Goal: Task Accomplishment & Management: Manage account settings

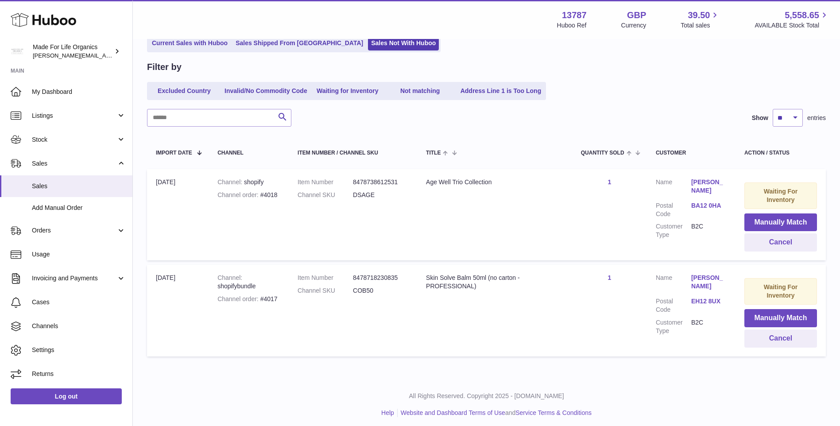
scroll to position [72, 0]
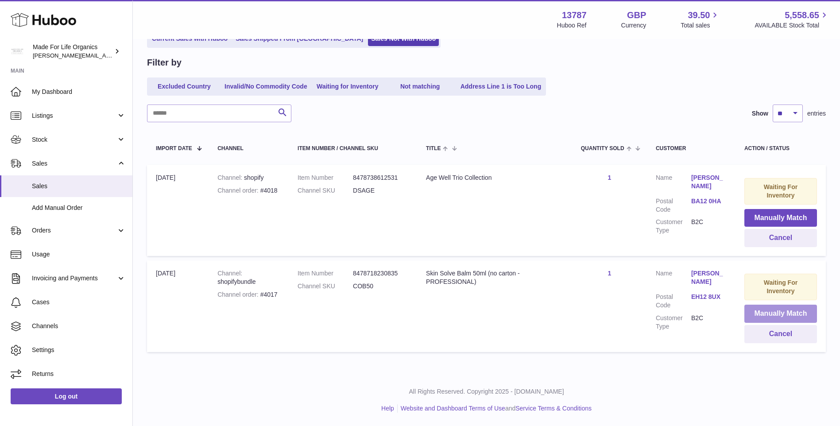
click at [771, 311] on button "Manually Match" at bounding box center [780, 314] width 73 height 18
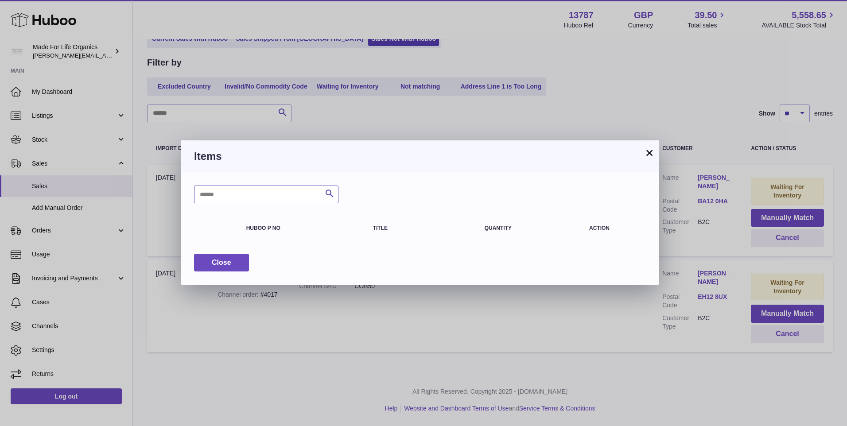
click at [293, 194] on input "text" at bounding box center [266, 195] width 144 height 18
type input "******"
click at [218, 265] on span "Close" at bounding box center [221, 263] width 19 height 8
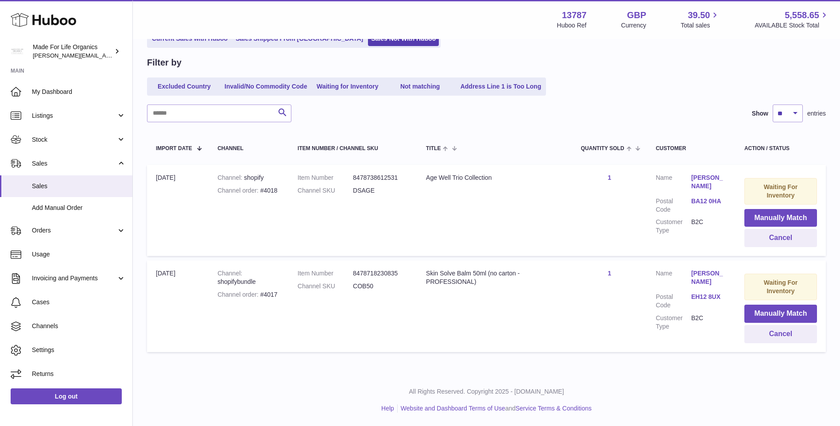
click at [583, 309] on td "Quantity Sold 1" at bounding box center [609, 305] width 75 height 91
click at [45, 139] on span "Stock" at bounding box center [74, 139] width 85 height 8
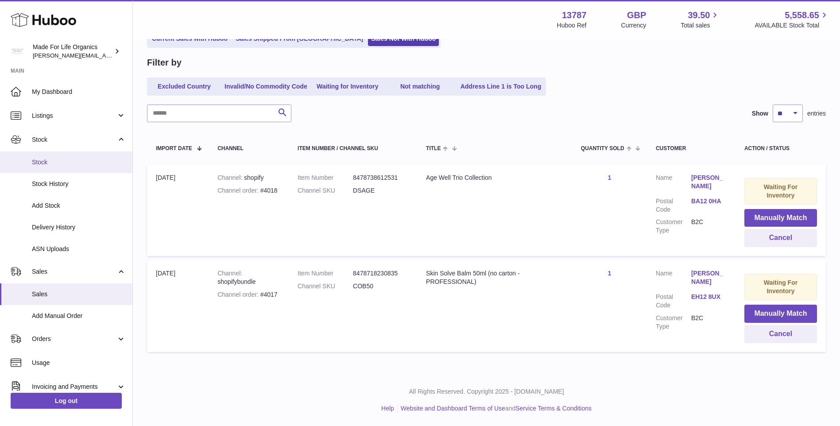
click at [49, 163] on span "Stock" at bounding box center [79, 162] width 94 height 8
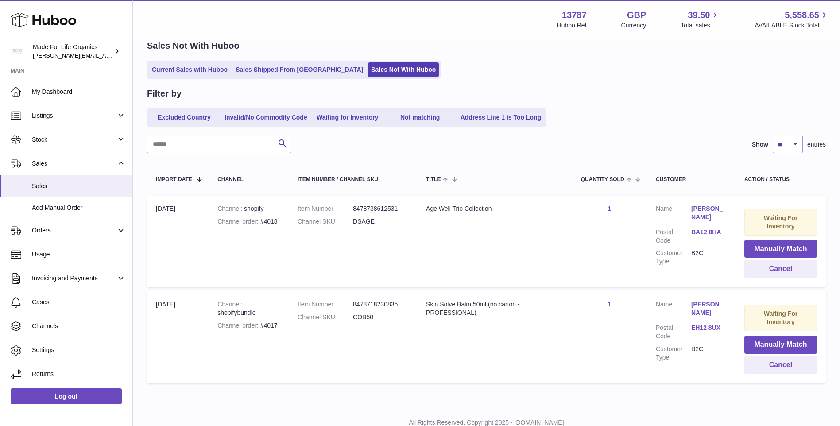
scroll to position [27, 0]
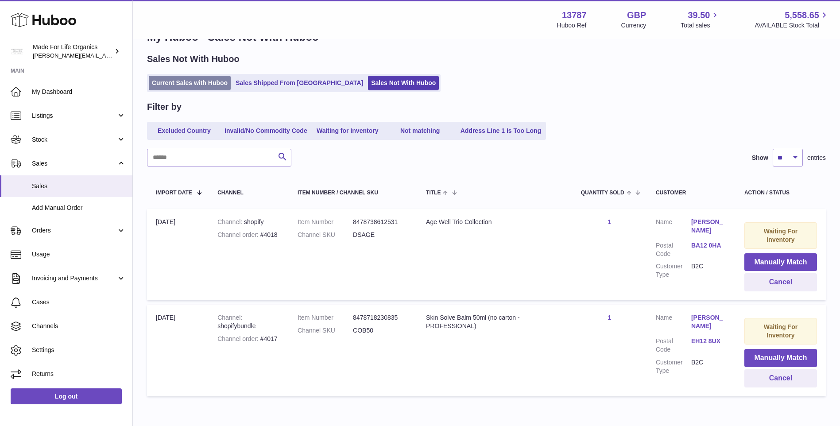
click at [218, 83] on link "Current Sales with Huboo" at bounding box center [190, 83] width 82 height 15
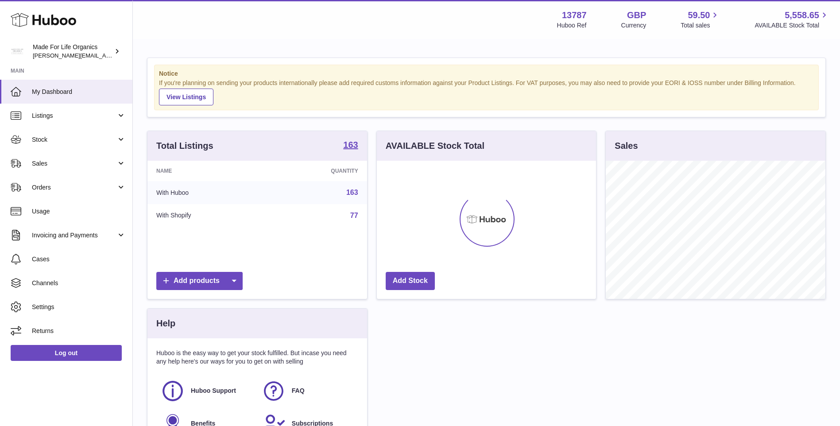
scroll to position [138, 219]
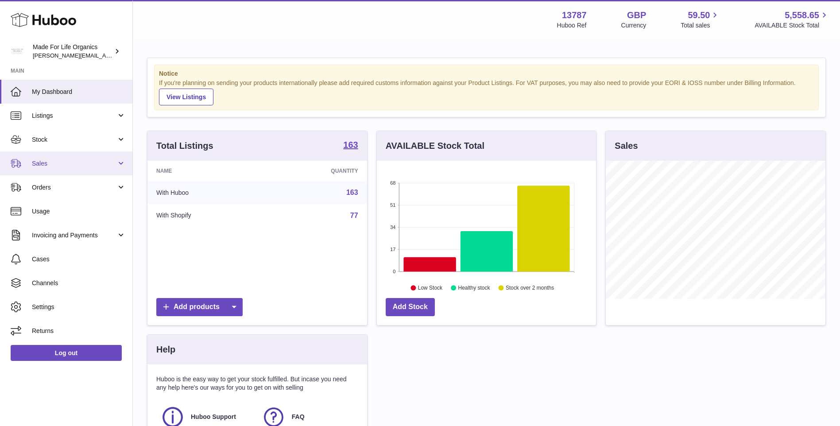
click at [42, 164] on span "Sales" at bounding box center [74, 163] width 85 height 8
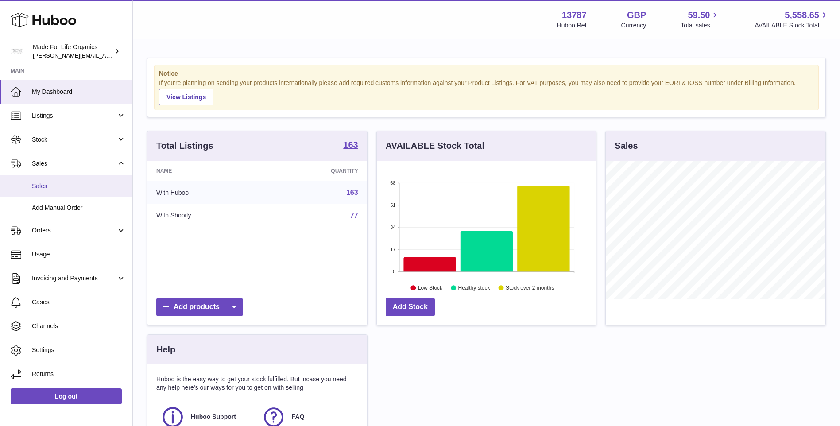
click at [49, 185] on span "Sales" at bounding box center [79, 186] width 94 height 8
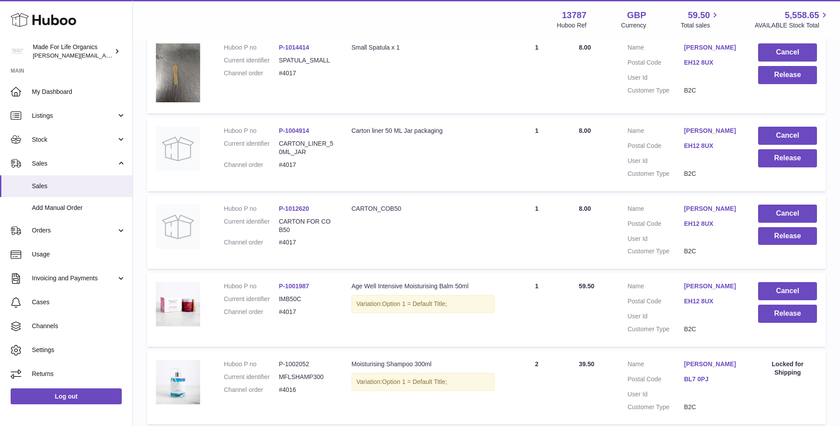
scroll to position [44, 0]
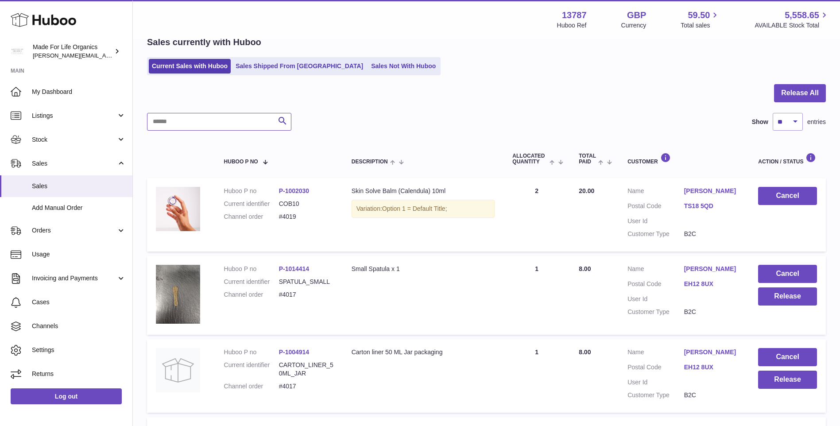
click at [221, 121] on input "text" at bounding box center [219, 122] width 144 height 18
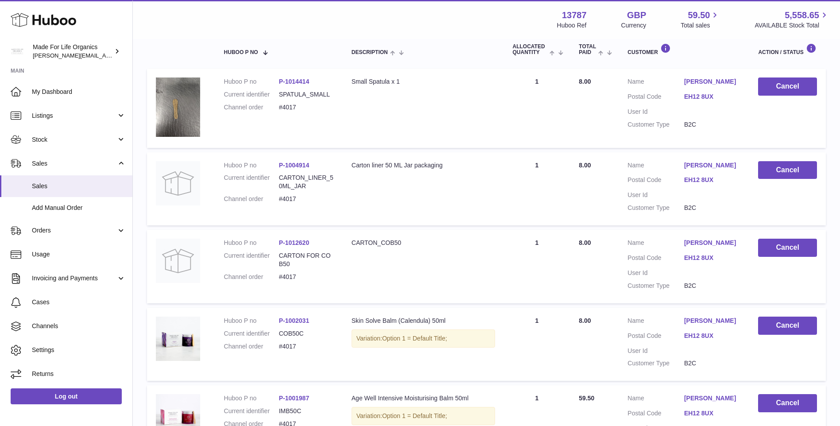
scroll to position [177, 0]
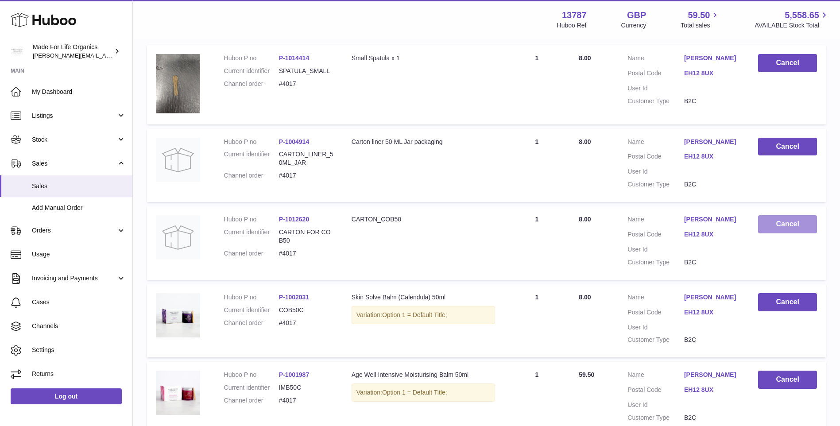
click at [783, 226] on button "Cancel" at bounding box center [787, 224] width 59 height 18
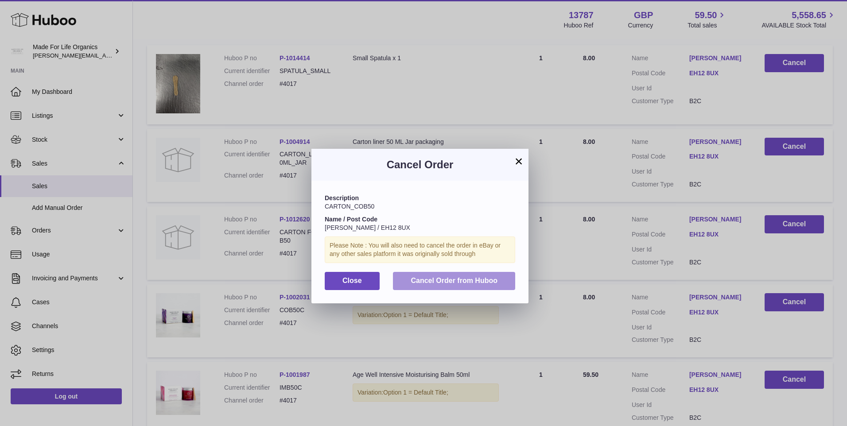
click at [439, 282] on span "Cancel Order from Huboo" at bounding box center [453, 281] width 87 height 8
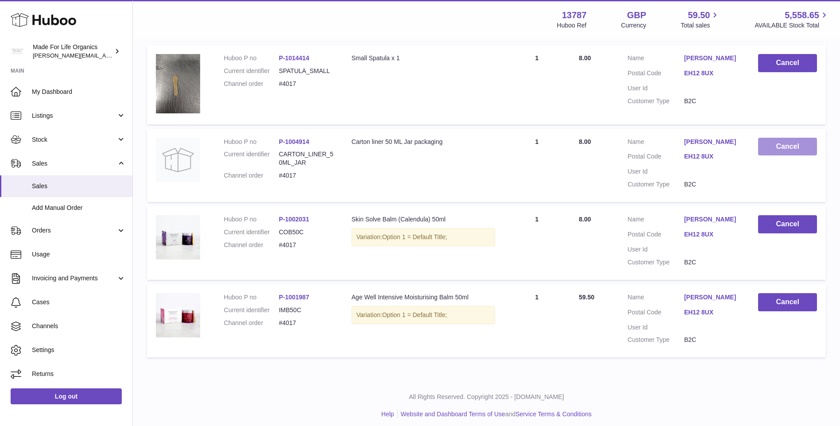
click at [774, 143] on button "Cancel" at bounding box center [787, 147] width 59 height 18
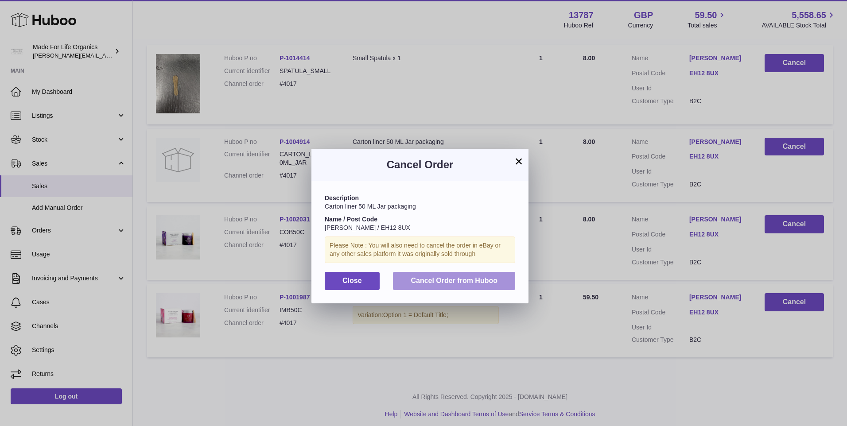
click at [427, 278] on span "Cancel Order from Huboo" at bounding box center [453, 281] width 87 height 8
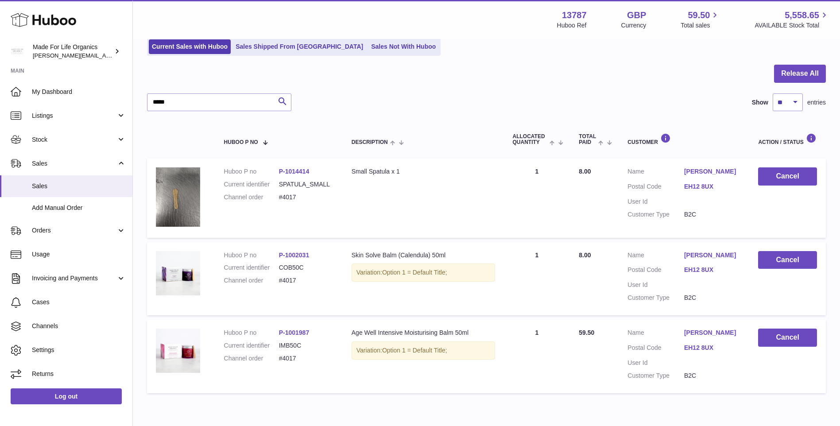
scroll to position [0, 0]
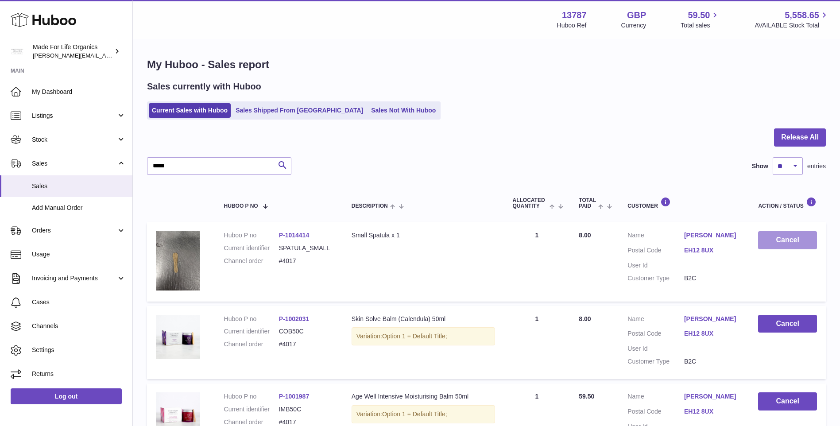
click at [774, 241] on button "Cancel" at bounding box center [787, 240] width 59 height 18
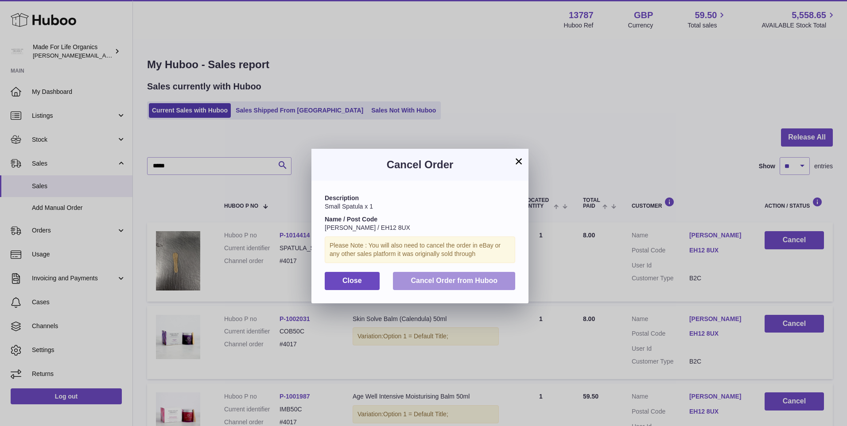
click at [431, 276] on button "Cancel Order from Huboo" at bounding box center [454, 281] width 122 height 18
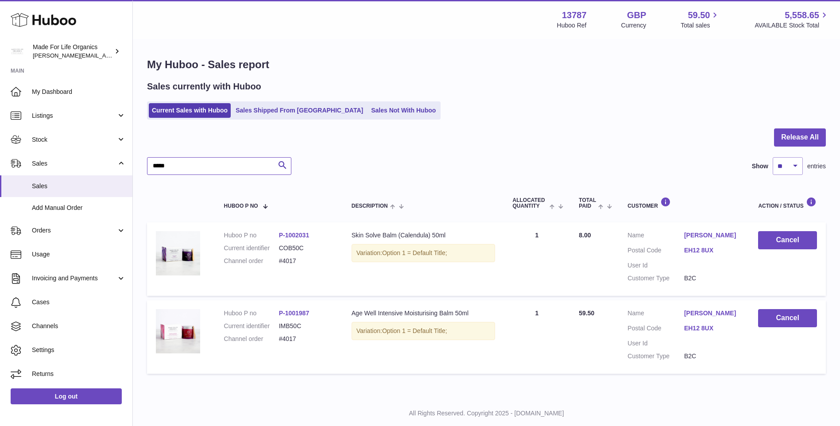
click at [222, 166] on input "*****" at bounding box center [219, 166] width 144 height 18
type input "*"
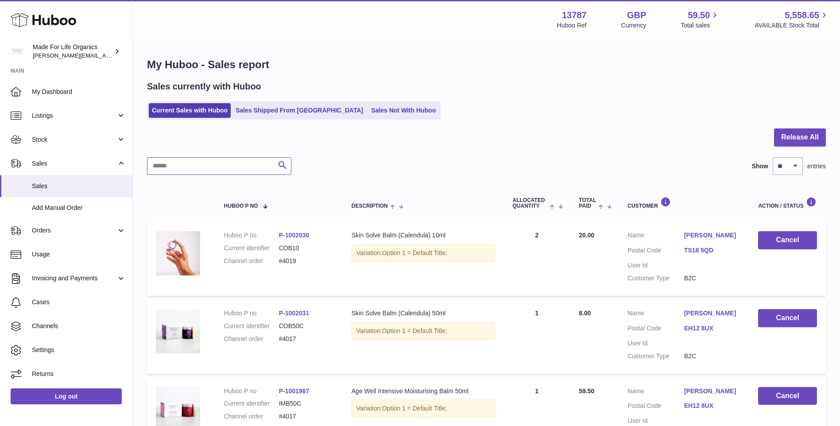
click at [220, 166] on input "text" at bounding box center [219, 166] width 144 height 18
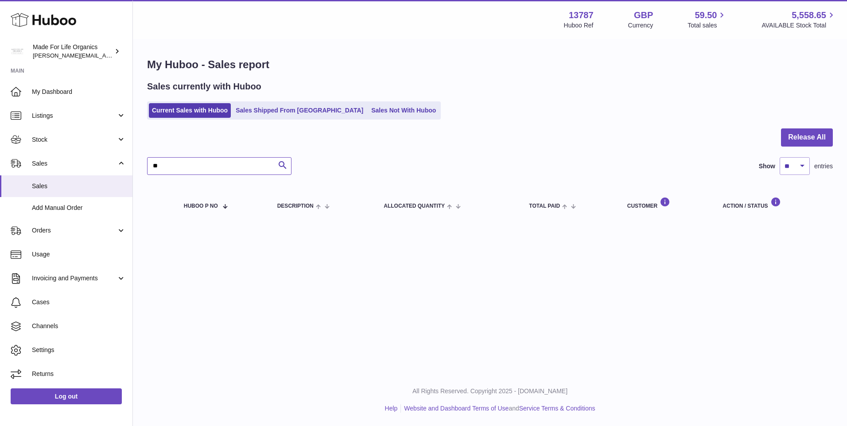
type input "*"
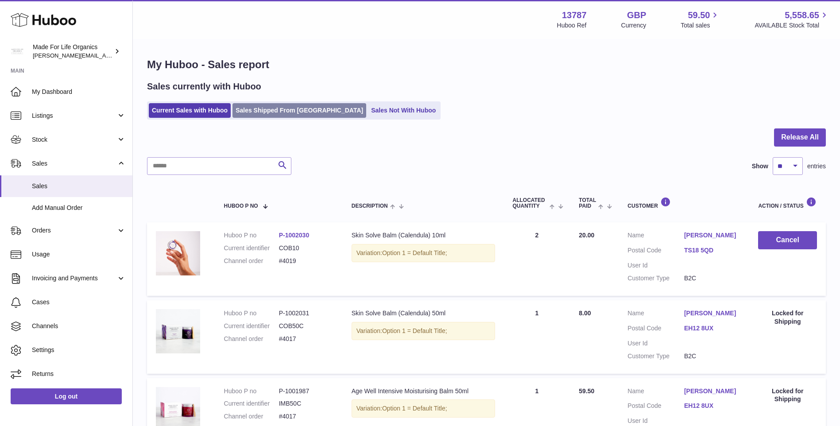
click at [282, 113] on link "Sales Shipped From [GEOGRAPHIC_DATA]" at bounding box center [299, 110] width 134 height 15
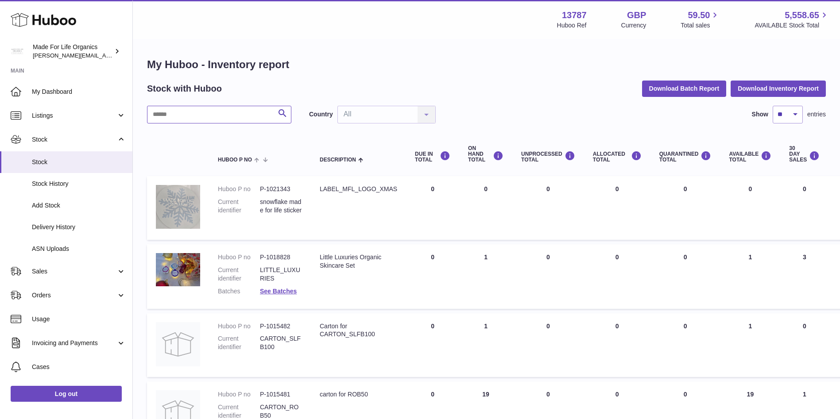
click at [238, 116] on input "text" at bounding box center [219, 115] width 144 height 18
type input "******"
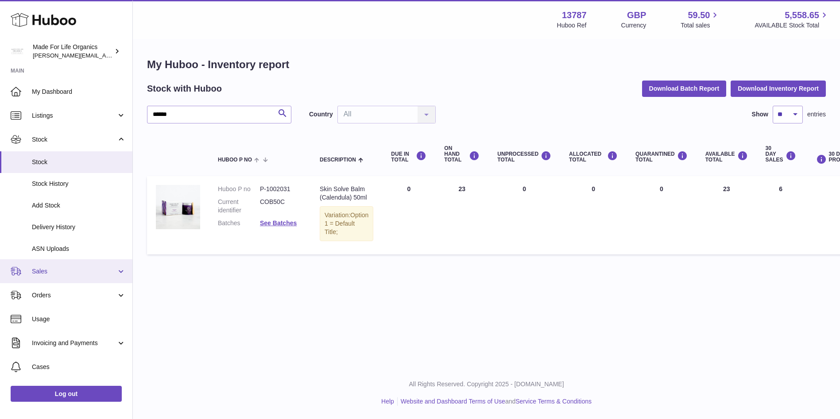
click at [43, 275] on span "Sales" at bounding box center [74, 271] width 85 height 8
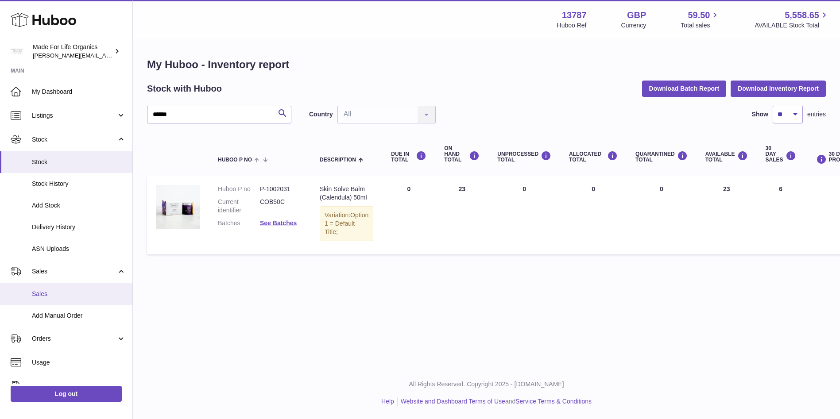
click at [36, 297] on span "Sales" at bounding box center [79, 294] width 94 height 8
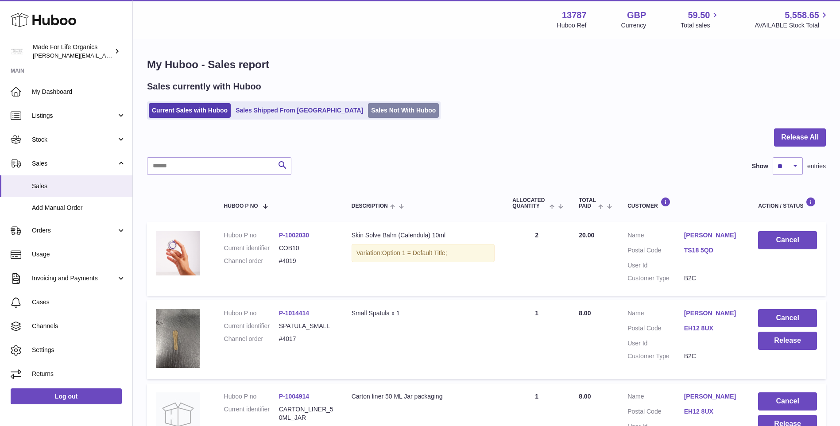
click at [370, 111] on link "Sales Not With Huboo" at bounding box center [403, 110] width 71 height 15
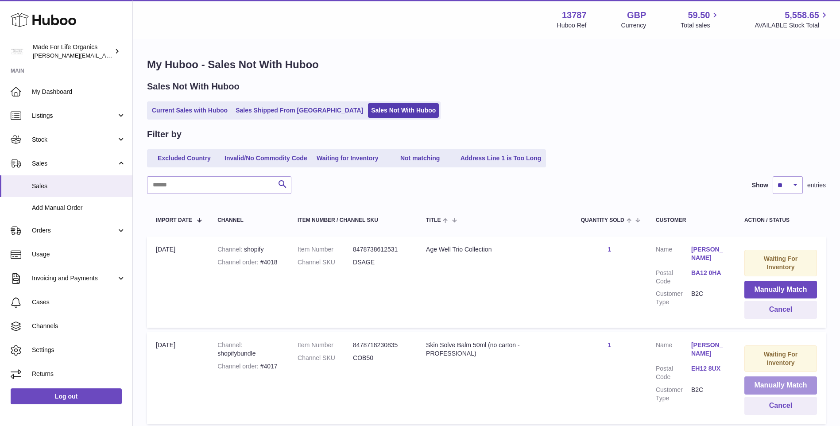
click at [783, 382] on button "Manually Match" at bounding box center [780, 385] width 73 height 18
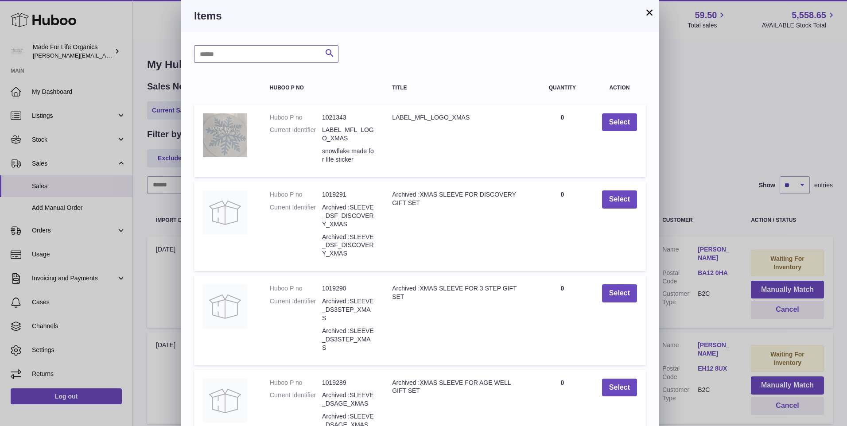
click at [275, 52] on input "text" at bounding box center [266, 54] width 144 height 18
type input "******"
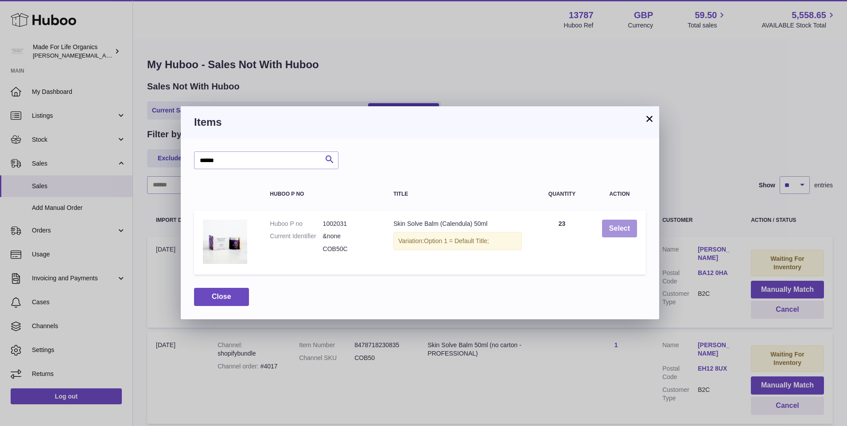
click at [620, 231] on button "Select" at bounding box center [619, 229] width 35 height 18
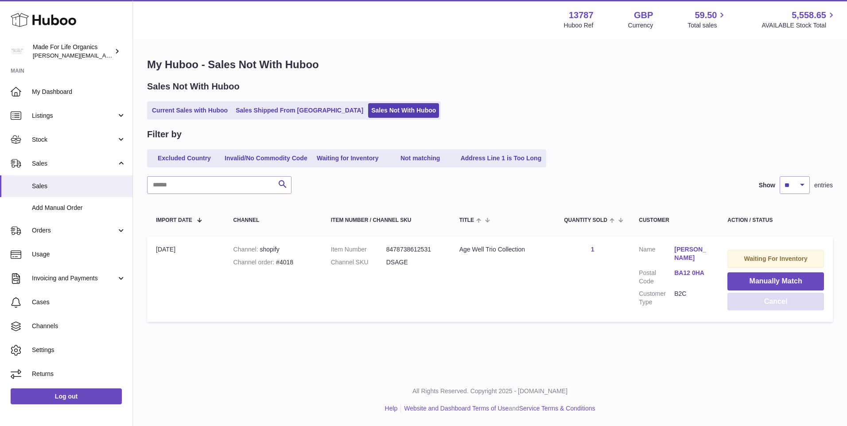
click at [766, 304] on button "Cancel" at bounding box center [775, 302] width 97 height 18
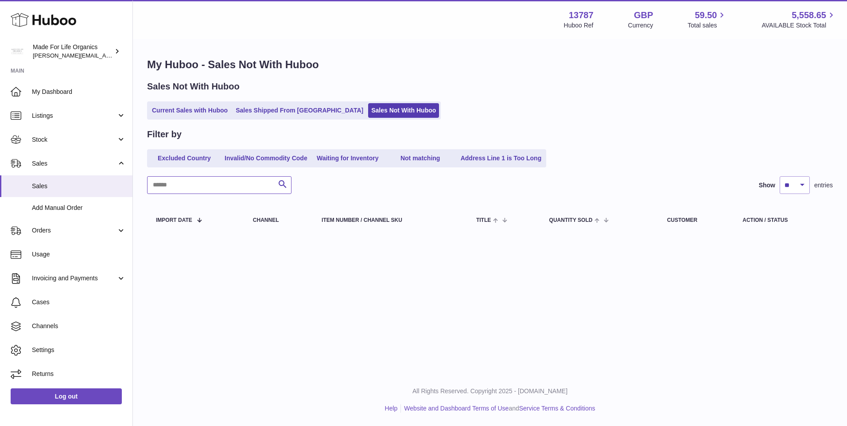
click at [197, 189] on input "text" at bounding box center [219, 185] width 144 height 18
type input "***"
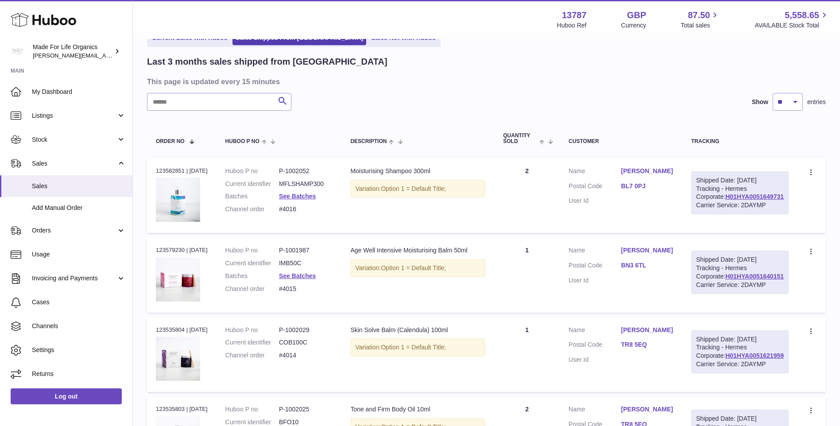
scroll to position [133, 0]
